Goal: Task Accomplishment & Management: Use online tool/utility

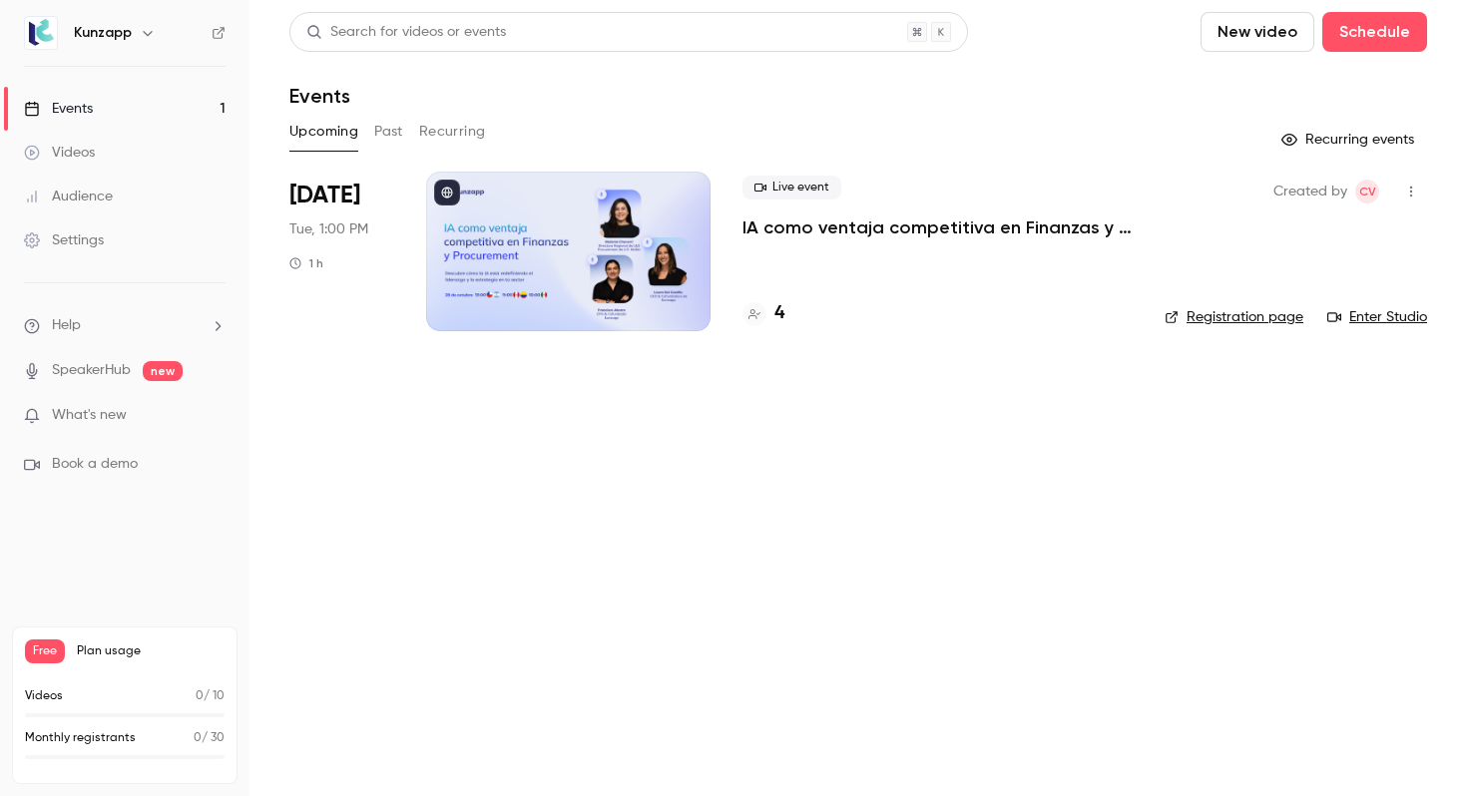
click at [572, 278] on div at bounding box center [568, 252] width 284 height 160
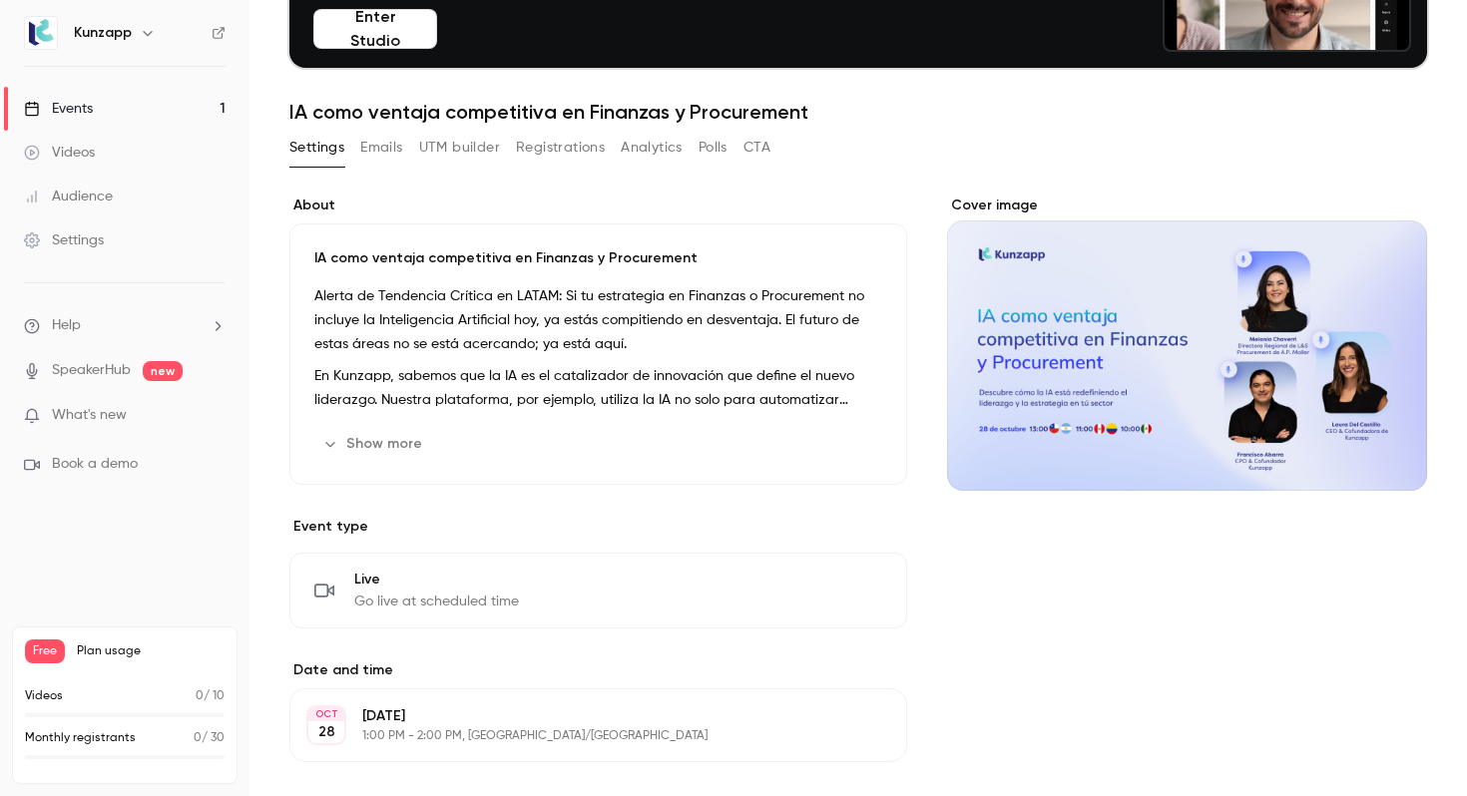
scroll to position [162, 0]
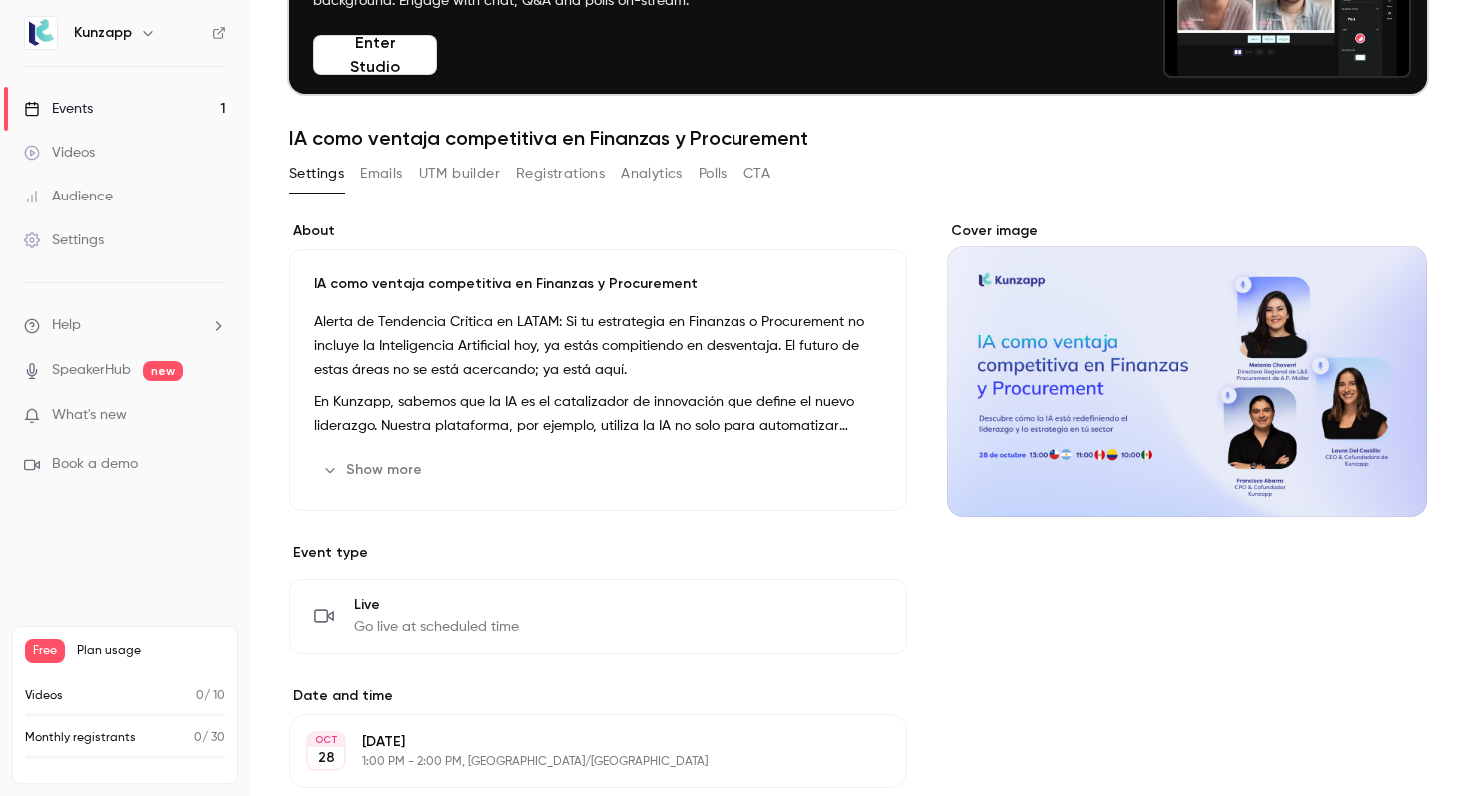
click at [473, 171] on button "UTM builder" at bounding box center [459, 174] width 81 height 32
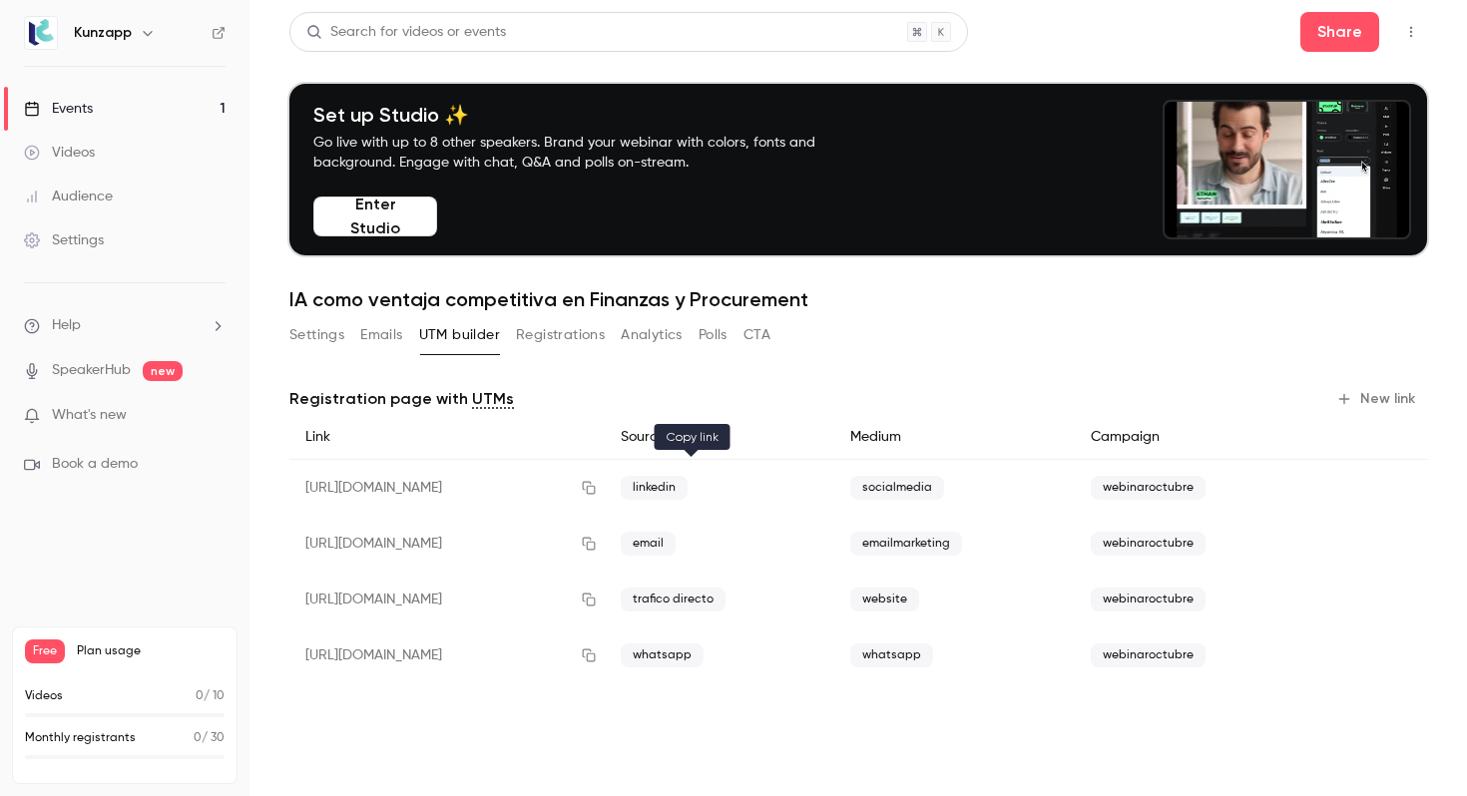
click at [597, 490] on icon "button" at bounding box center [589, 488] width 16 height 14
